Goal: Use online tool/utility: Utilize a website feature to perform a specific function

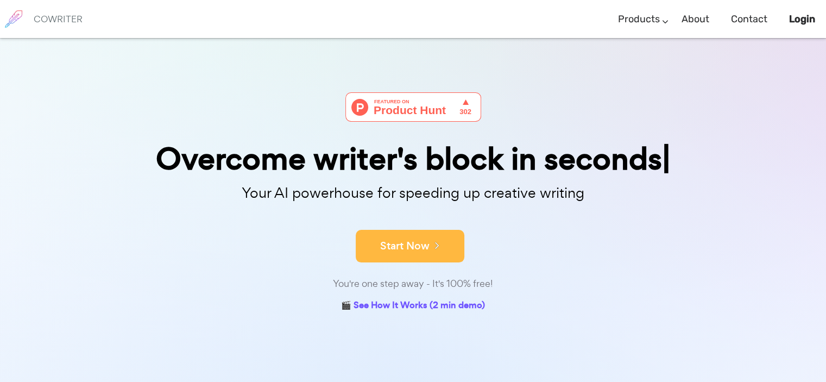
click at [436, 240] on icon at bounding box center [435, 245] width 10 height 12
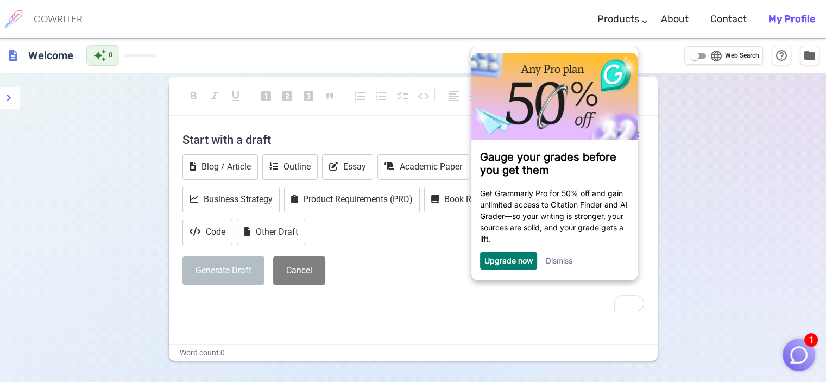
click at [568, 261] on link "Dismiss" at bounding box center [559, 260] width 27 height 9
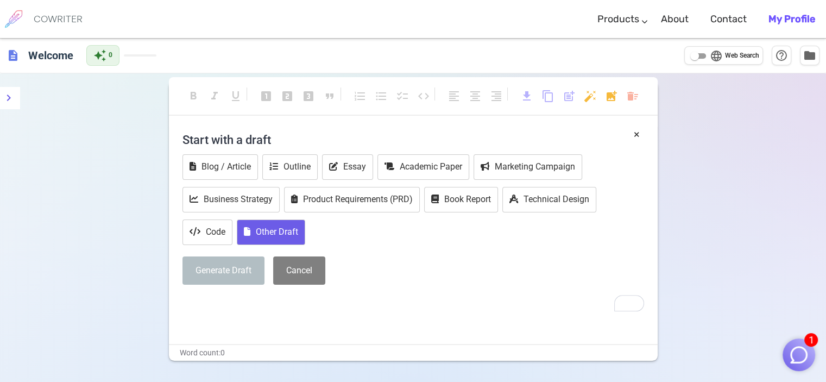
click at [272, 236] on button "Other Draft" at bounding box center [271, 232] width 68 height 26
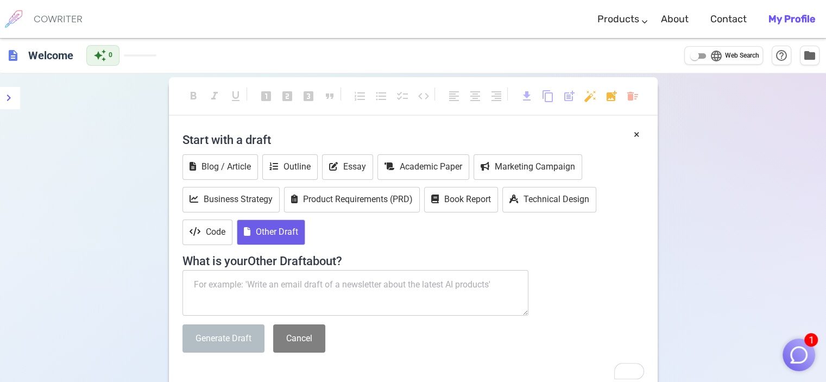
click at [254, 286] on textarea "To enrich screen reader interactions, please activate Accessibility in Grammarl…" at bounding box center [355, 293] width 346 height 46
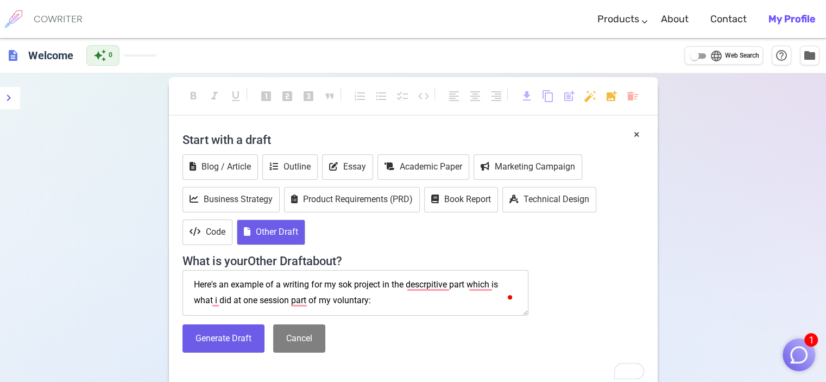
paste textarea "During this session I was coaching a group of young athletes. The main exercise…"
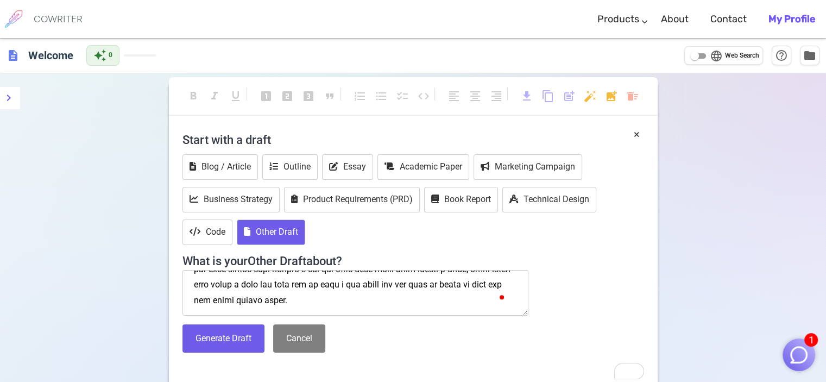
scroll to position [210, 0]
type textarea "Here's an example of a writing for my sok project in the descrpitive part which…"
click at [215, 334] on button "Generate Draft" at bounding box center [223, 338] width 82 height 29
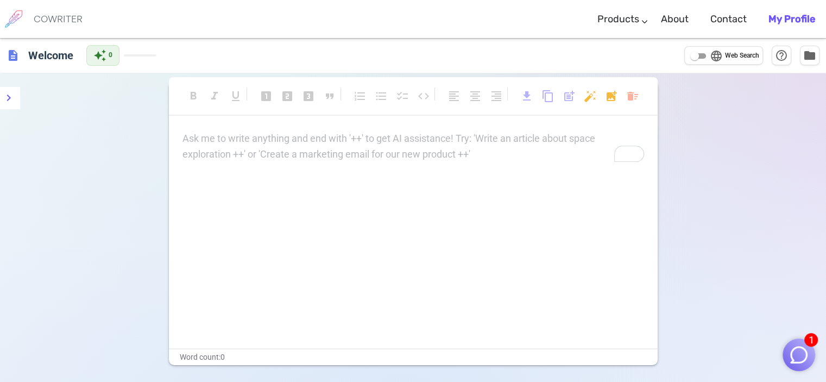
click at [270, 135] on p "Ask me to write anything and end with '++' to get AI assistance! Try: 'Write an…" at bounding box center [413, 139] width 462 height 16
